Goal: Register for event/course

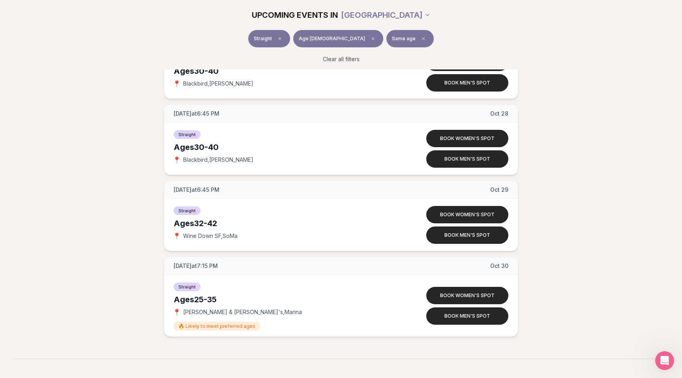
scroll to position [1635, 0]
click at [182, 225] on div "Ages [DEMOGRAPHIC_DATA]" at bounding box center [285, 223] width 223 height 11
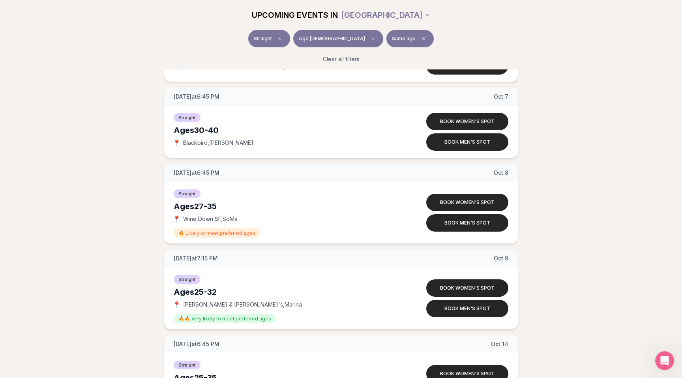
scroll to position [1165, 0]
click at [189, 218] on span "Wine Down SF , SoMa" at bounding box center [210, 220] width 54 height 8
click at [192, 220] on span "Wine Down SF , SoMa" at bounding box center [210, 220] width 54 height 8
click at [199, 220] on span "Wine Down SF , SoMa" at bounding box center [210, 220] width 54 height 8
click at [203, 220] on span "Wine Down SF , SoMa" at bounding box center [210, 220] width 54 height 8
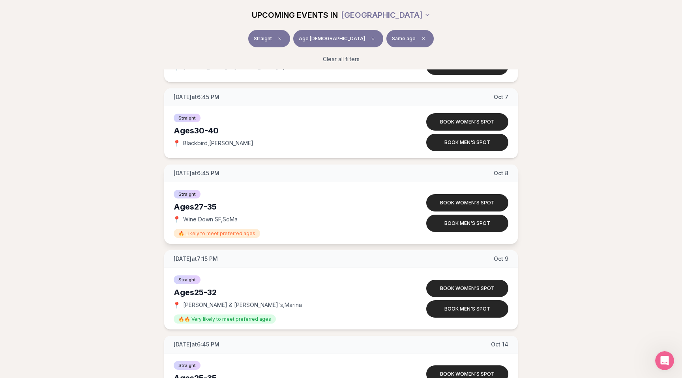
click at [207, 218] on span "Wine Down SF , SoMa" at bounding box center [210, 220] width 54 height 8
click at [211, 220] on span "Wine Down SF , SoMa" at bounding box center [210, 220] width 54 height 8
click at [218, 220] on span "Wine Down SF , SoMa" at bounding box center [210, 220] width 54 height 8
click at [229, 220] on span "Wine Down SF , SoMa" at bounding box center [210, 220] width 54 height 8
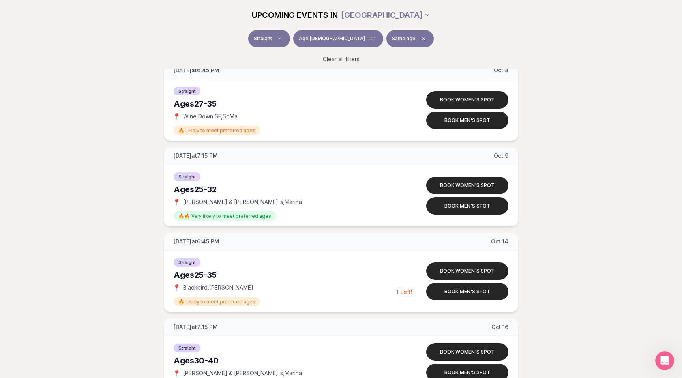
scroll to position [1275, 0]
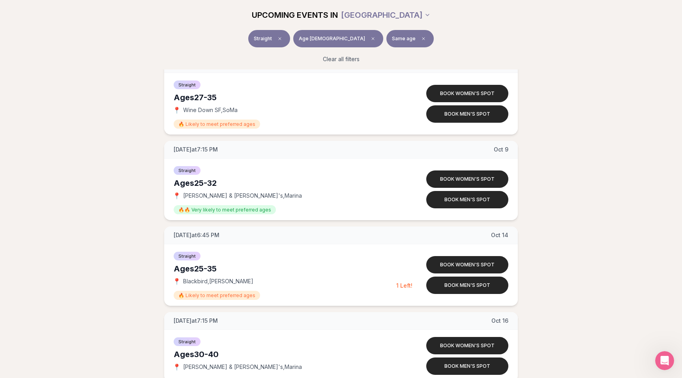
click at [620, 63] on div "Straight Age [DEMOGRAPHIC_DATA] Same age Clear all filters" at bounding box center [341, 49] width 682 height 39
click at [214, 183] on div "Ages [DEMOGRAPHIC_DATA]" at bounding box center [285, 183] width 223 height 11
click at [580, 45] on div "Straight Age [DEMOGRAPHIC_DATA] Same age Clear all filters" at bounding box center [341, 49] width 682 height 39
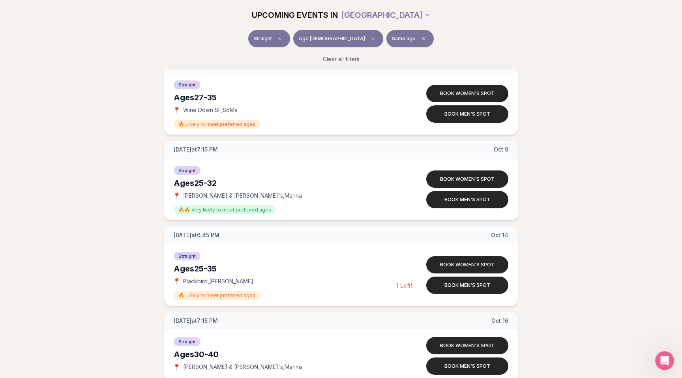
click at [649, 53] on div "Straight Age [DEMOGRAPHIC_DATA] Same age Clear all filters" at bounding box center [341, 49] width 682 height 39
